Goal: Communication & Community: Answer question/provide support

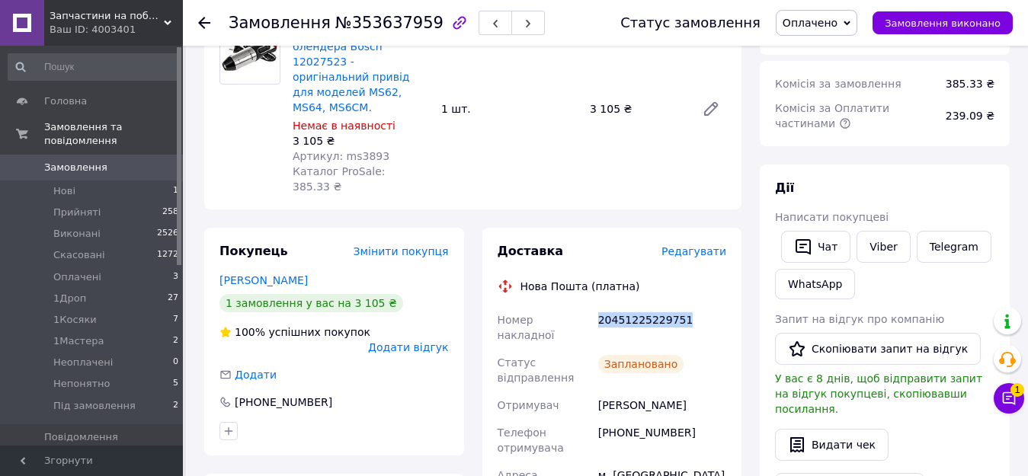
scroll to position [18, 0]
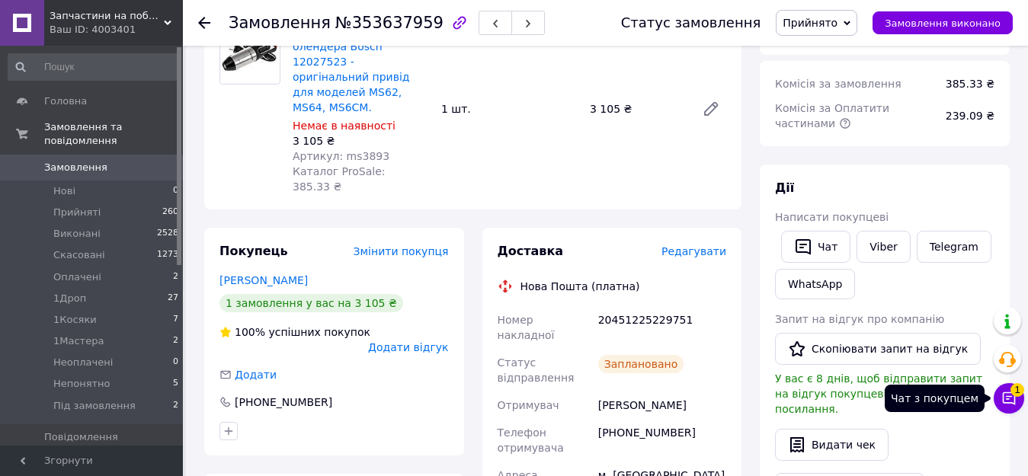
click at [1014, 392] on span "1" at bounding box center [1017, 386] width 14 height 14
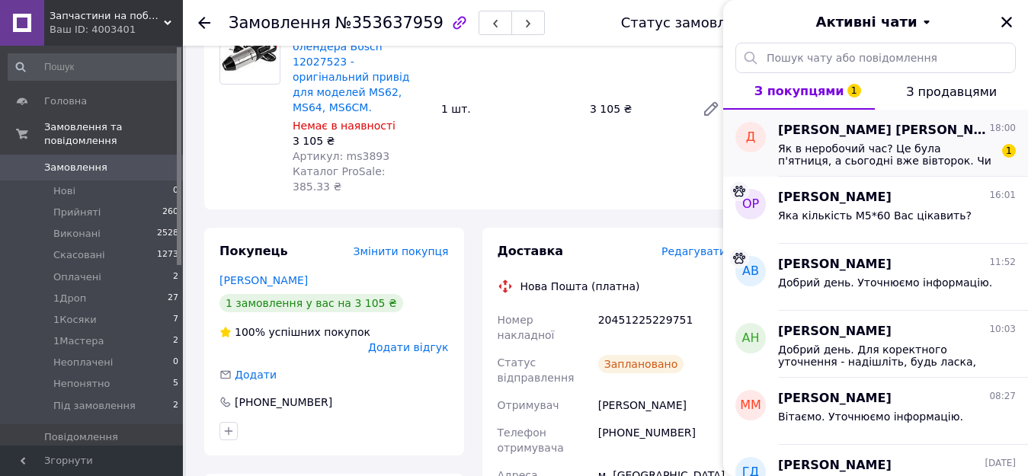
click at [893, 152] on span "Як в неробочий час? Це була п'ятниця, а сьогодні вже вівторок. Чи можна прискор…" at bounding box center [886, 154] width 216 height 24
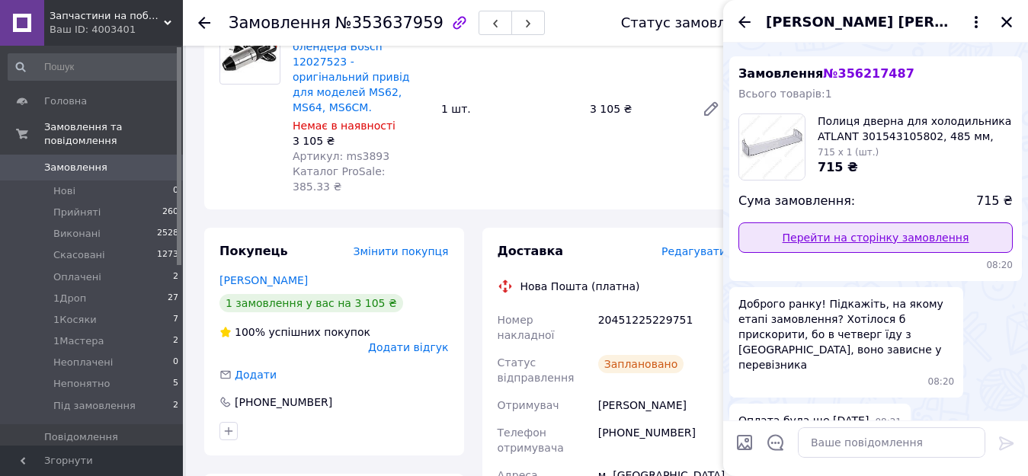
scroll to position [0, 0]
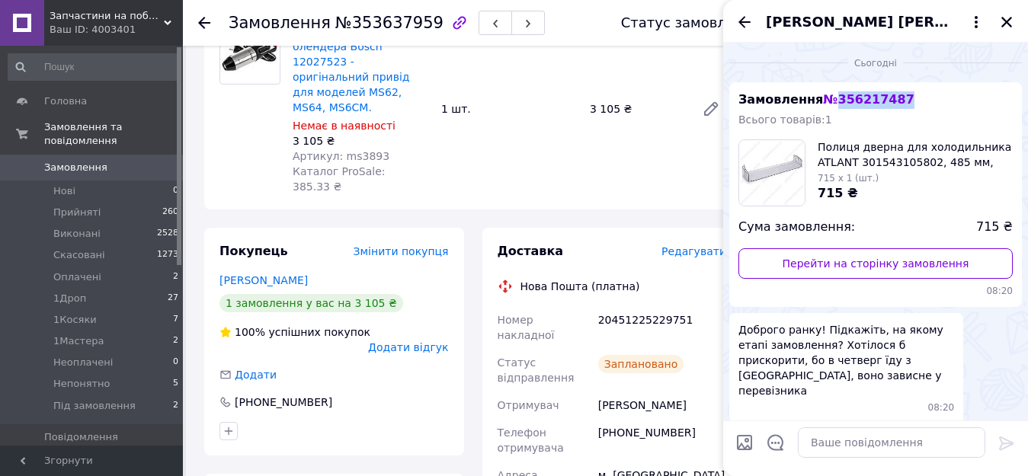
drag, startPoint x: 829, startPoint y: 101, endPoint x: 919, endPoint y: 106, distance: 90.0
click at [919, 106] on div "Замовлення № 356217487 Всього товарів: 1 Полиця дверна для холодильника ATLANT …" at bounding box center [875, 194] width 293 height 225
copy span "356217487"
paste textarea "20400471170826"
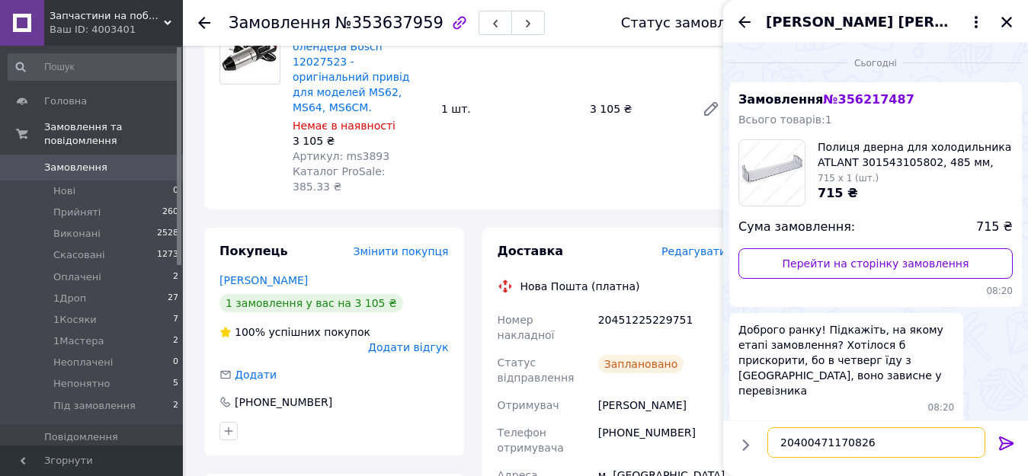
click at [773, 445] on textarea "20400471170826" at bounding box center [876, 442] width 218 height 30
type textarea "Замовлення уже прямує до Вас по цій ттн 20400471170826"
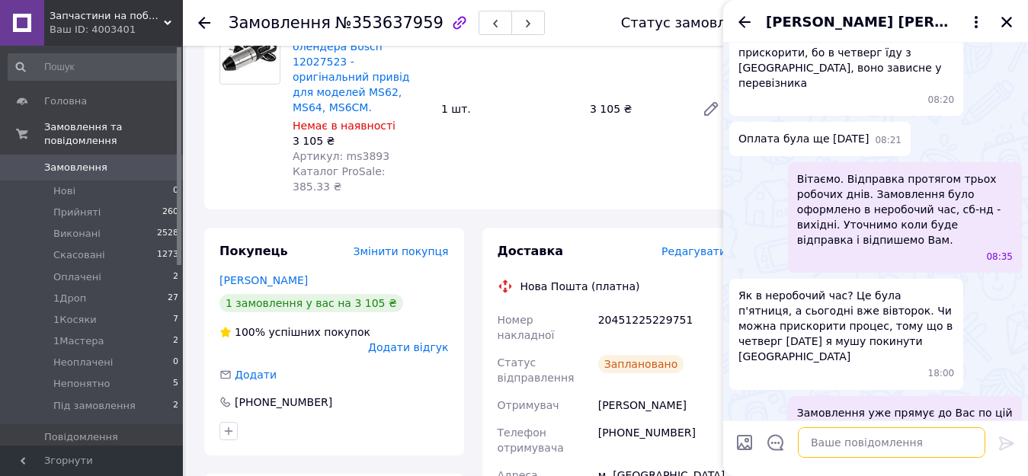
scroll to position [309, 0]
click at [846, 441] on textarea at bounding box center [891, 442] width 187 height 30
type textarea "Приносимо вибачення за затримку"
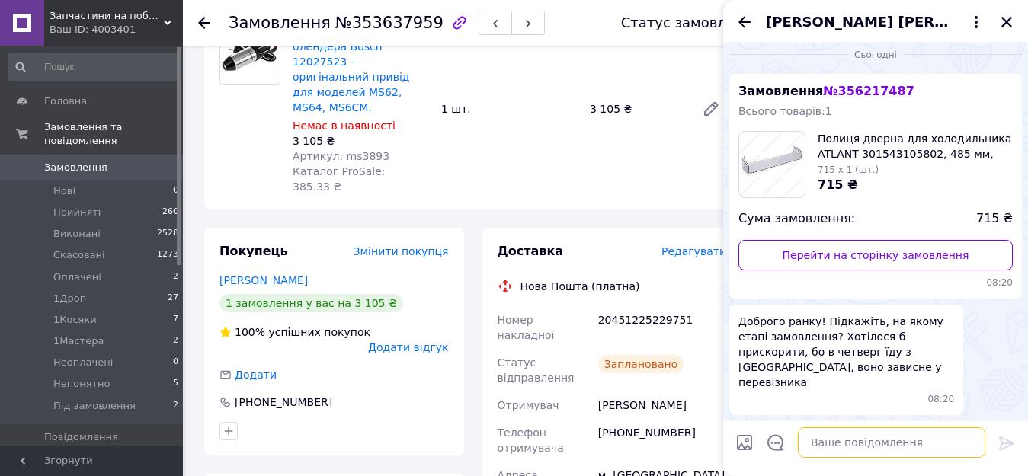
scroll to position [0, 0]
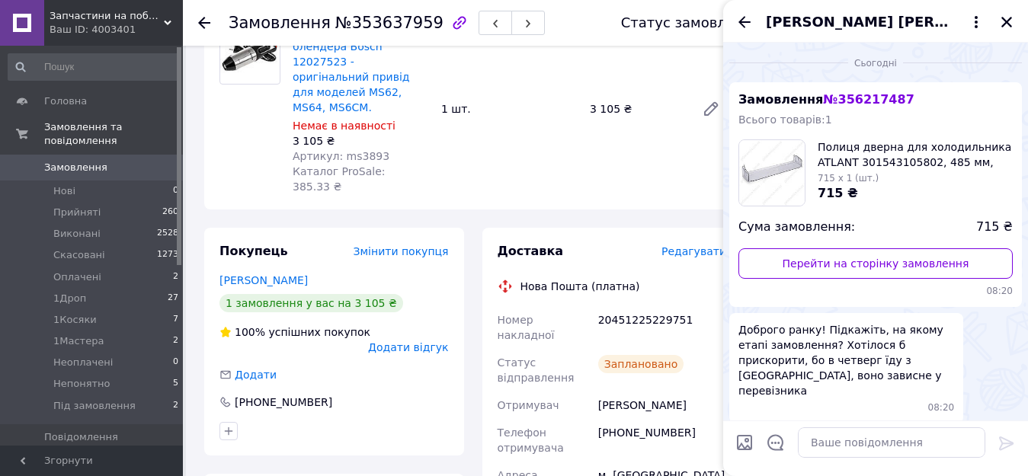
click at [93, 21] on span "Запчастини на побутову техніку" at bounding box center [107, 16] width 114 height 14
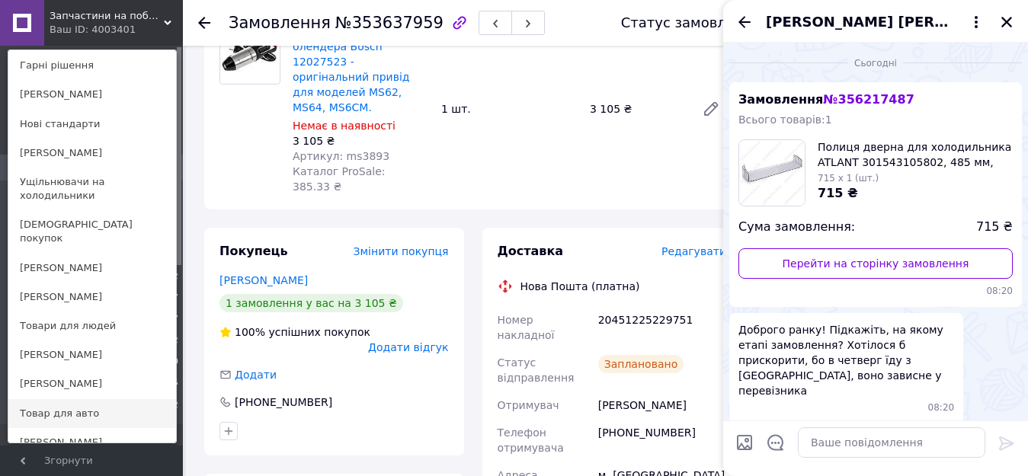
scroll to position [713, 0]
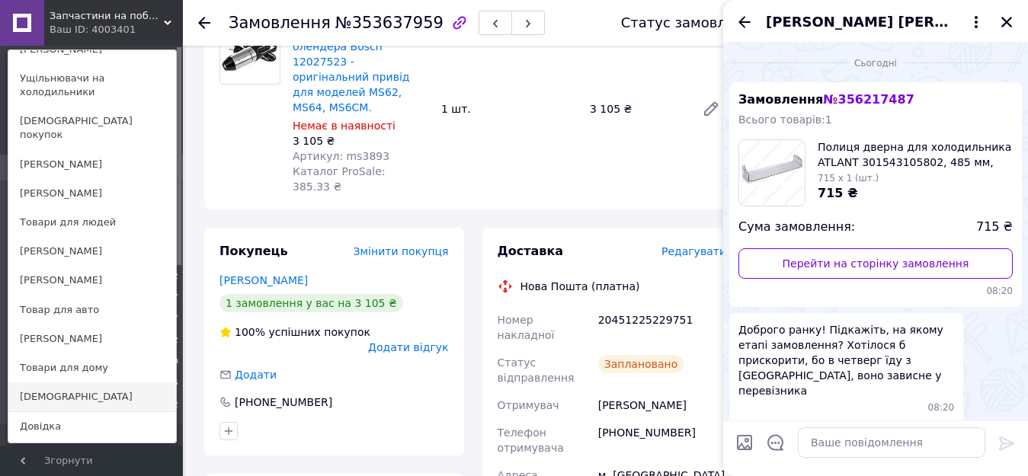
click at [67, 382] on link "[DEMOGRAPHIC_DATA]" at bounding box center [92, 396] width 168 height 29
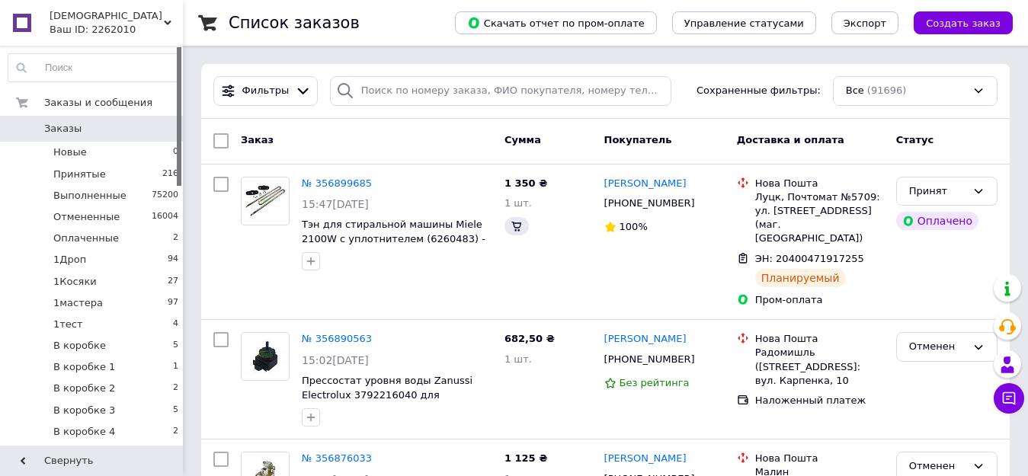
click at [1011, 399] on icon at bounding box center [1008, 398] width 15 height 15
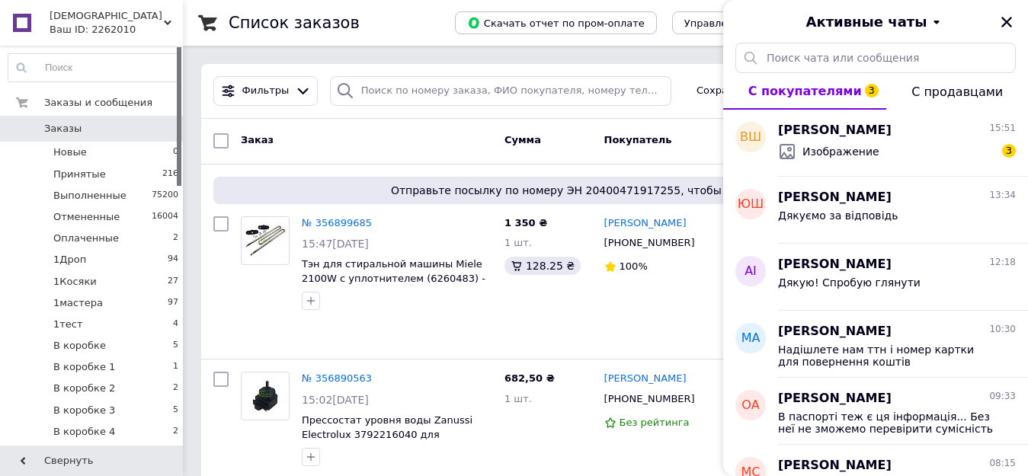
click at [931, 148] on div "Изображение 3" at bounding box center [897, 151] width 238 height 24
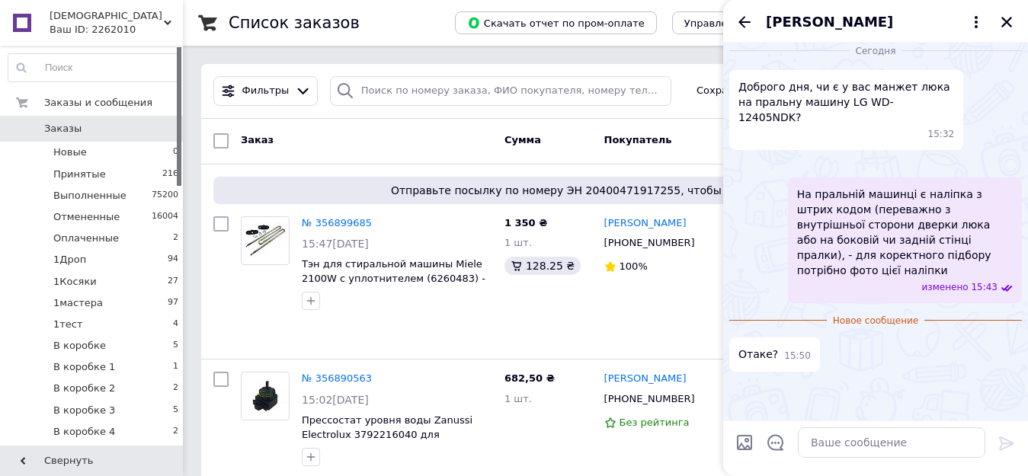
scroll to position [462, 0]
click at [854, 446] on textarea at bounding box center [891, 442] width 187 height 30
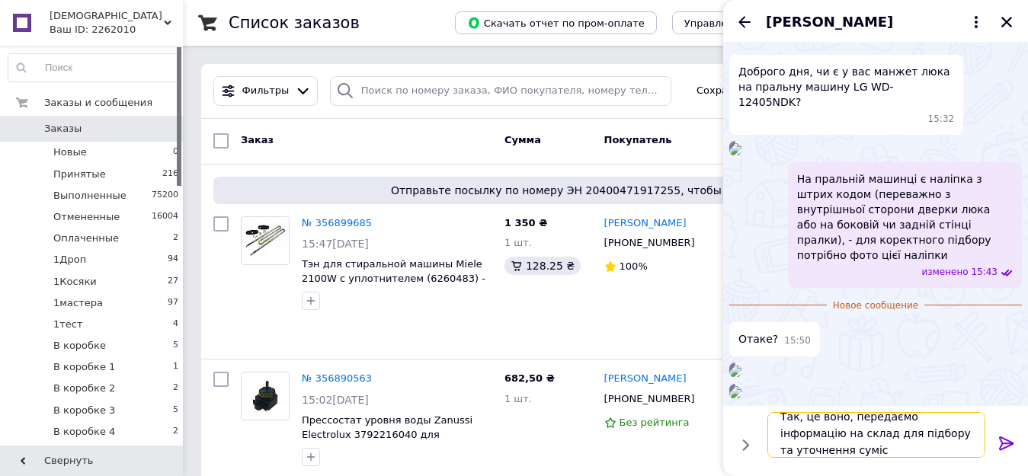
scroll to position [2, 0]
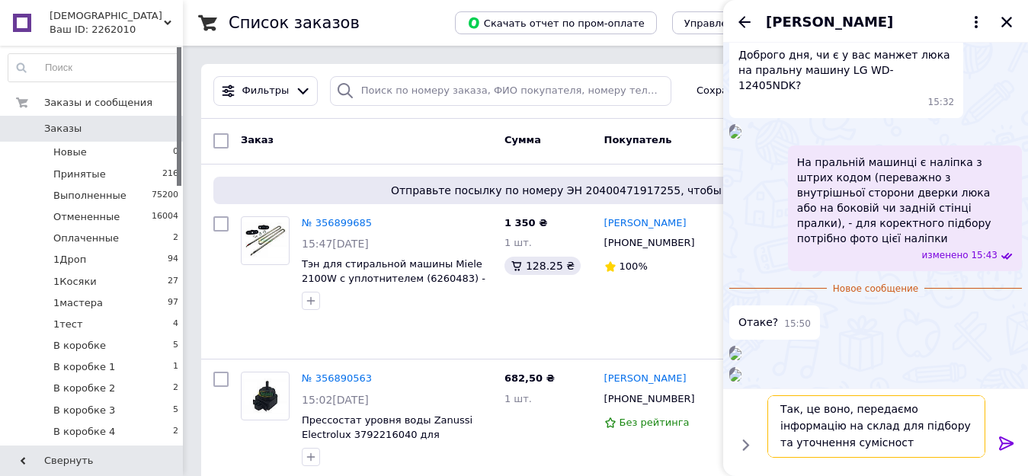
type textarea "Так, це воно, передаємо інформацію на склад для підбору та уточнення сумісності"
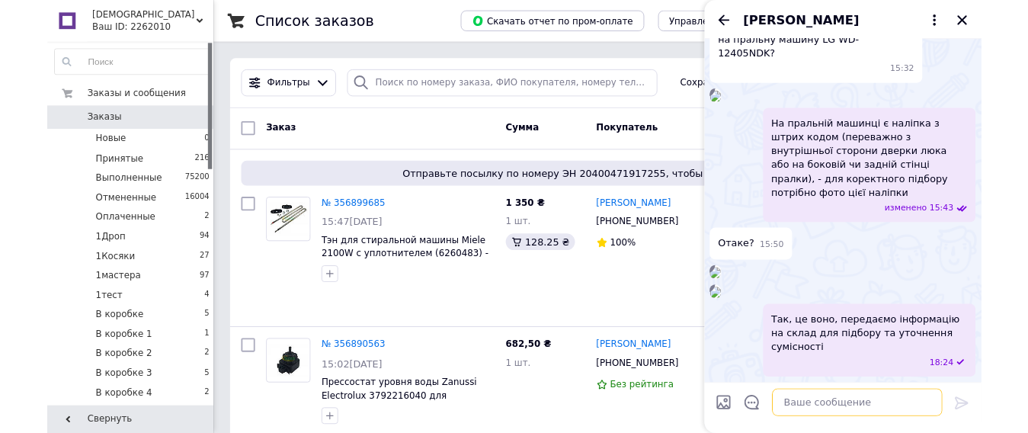
scroll to position [506, 0]
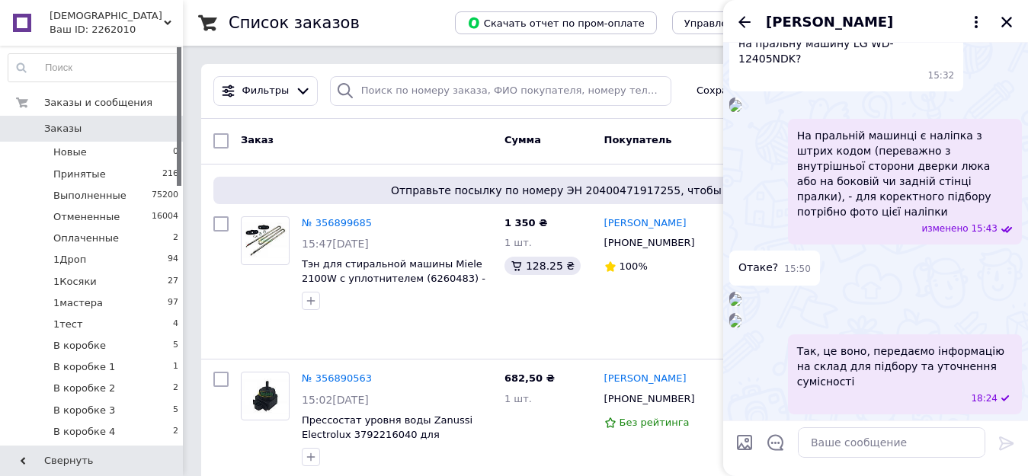
click at [741, 315] on img at bounding box center [735, 321] width 12 height 12
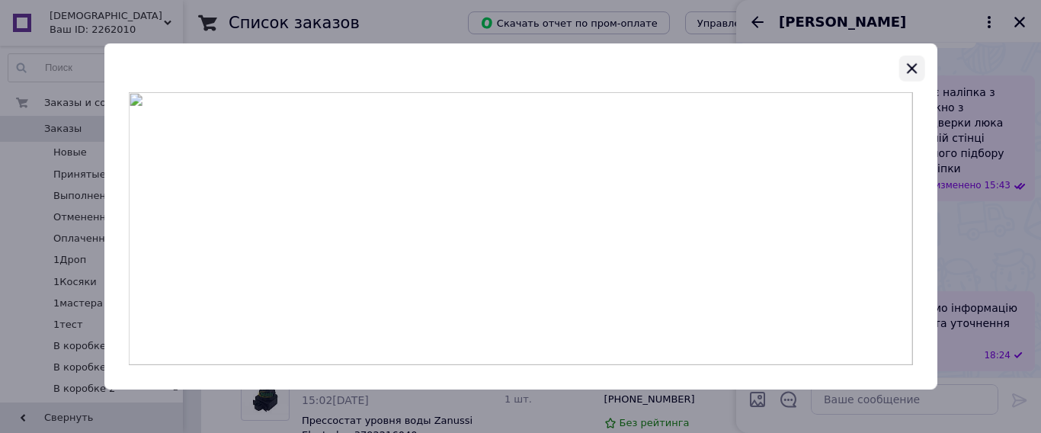
click at [909, 67] on icon "button" at bounding box center [911, 68] width 18 height 18
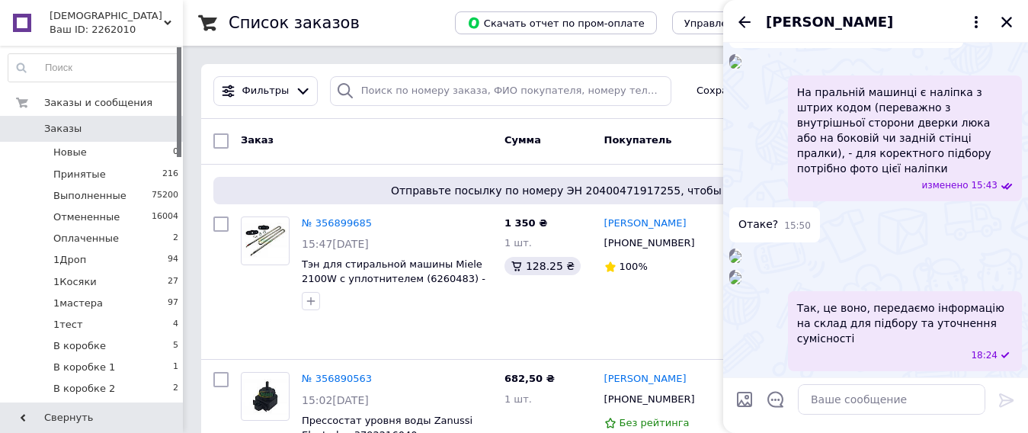
scroll to position [549, 0]
click at [743, 20] on icon "Назад" at bounding box center [744, 22] width 18 height 18
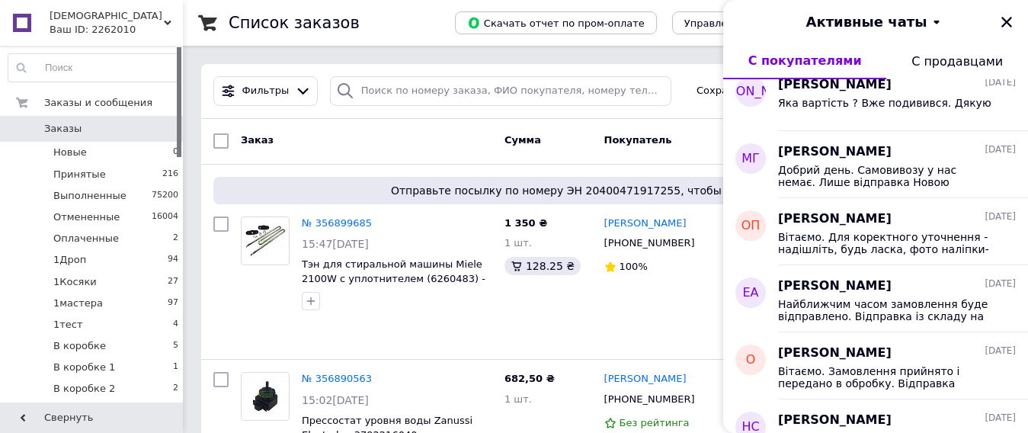
scroll to position [987, 0]
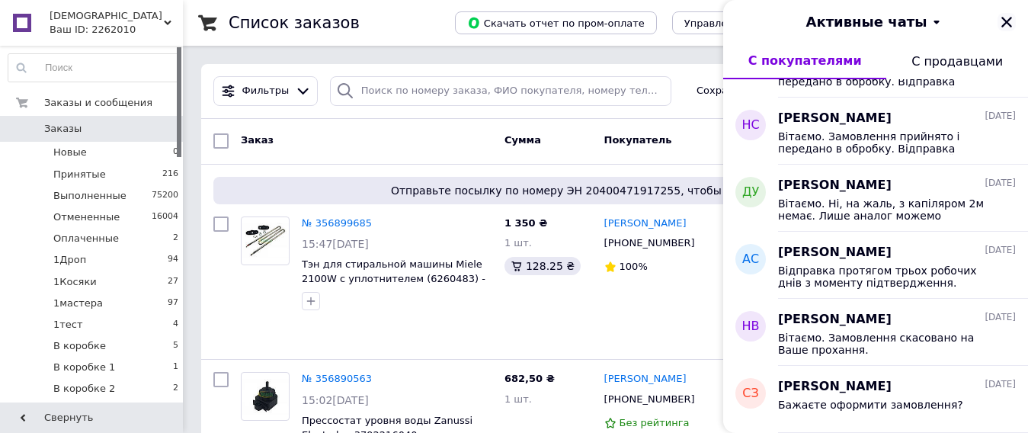
click at [1006, 21] on icon "Закрыть" at bounding box center [1006, 22] width 11 height 11
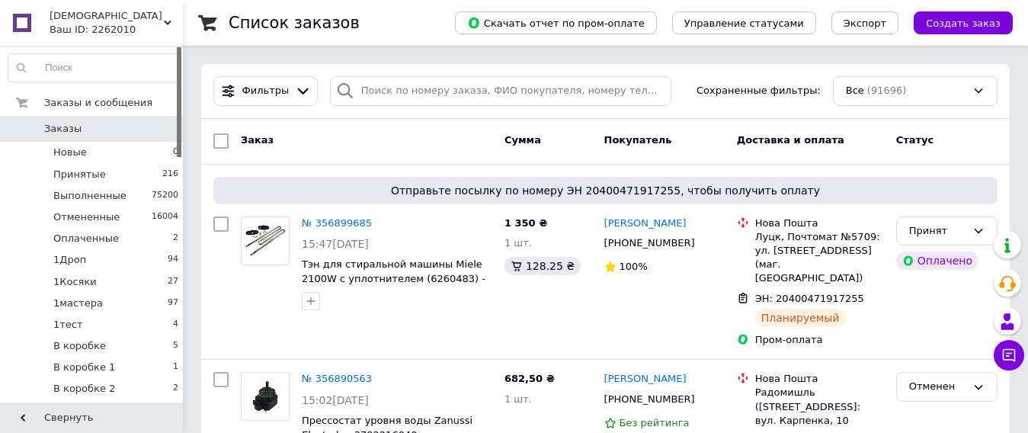
click at [115, 25] on div "Ваш ID: 2262010" at bounding box center [116, 30] width 133 height 14
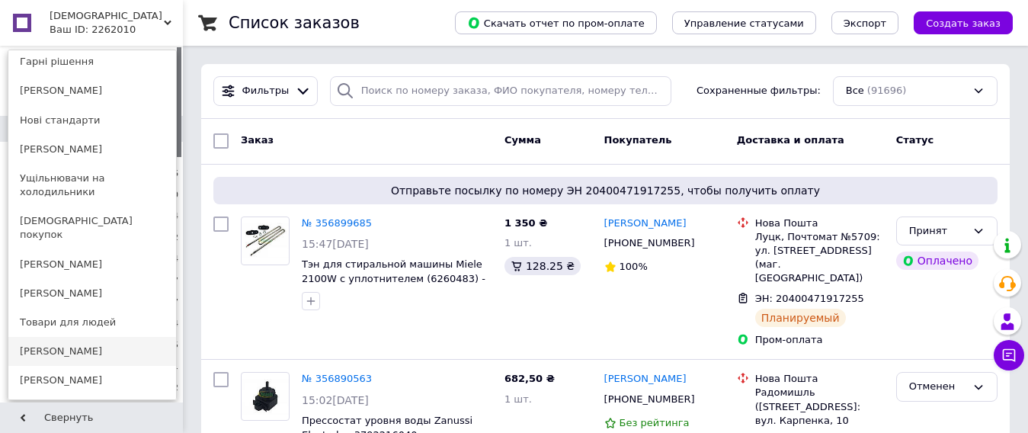
scroll to position [604, 0]
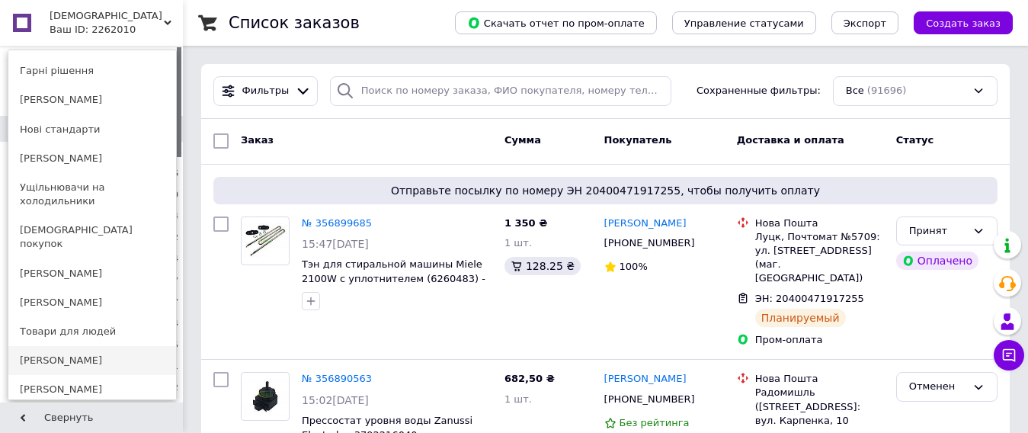
click at [85, 174] on link "Ущільнювачи на холодильники" at bounding box center [92, 194] width 168 height 43
